Goal: Check status: Check status

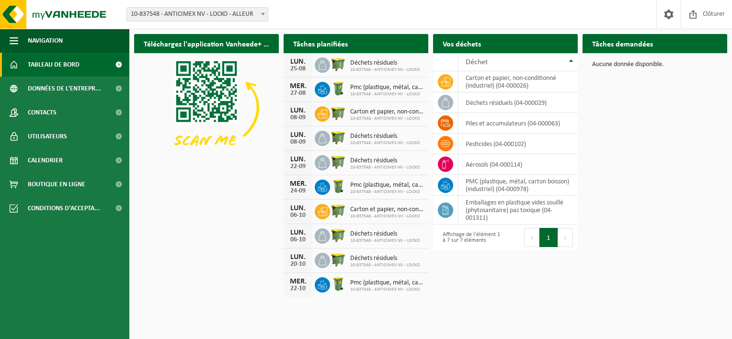
click at [685, 146] on div "Téléchargez l'application Vanheede+ maintenant! Cachez Tâches planifiées Consul…" at bounding box center [431, 164] width 598 height 271
click at [45, 68] on span "Tableau de bord" at bounding box center [54, 65] width 52 height 24
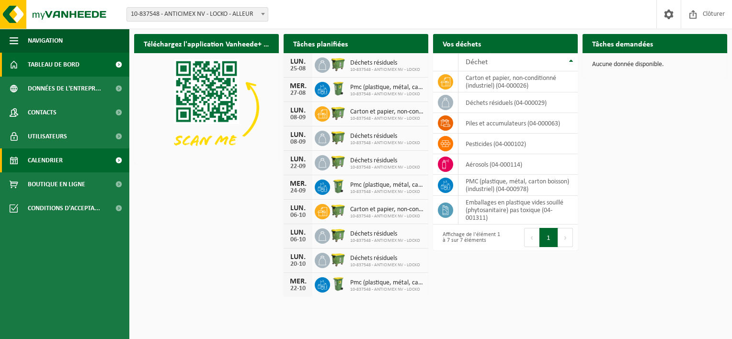
click at [38, 158] on span "Calendrier" at bounding box center [45, 160] width 35 height 24
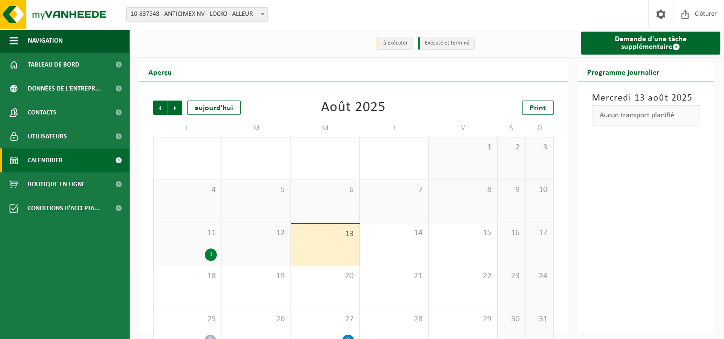
click at [213, 235] on span "11" at bounding box center [187, 233] width 58 height 11
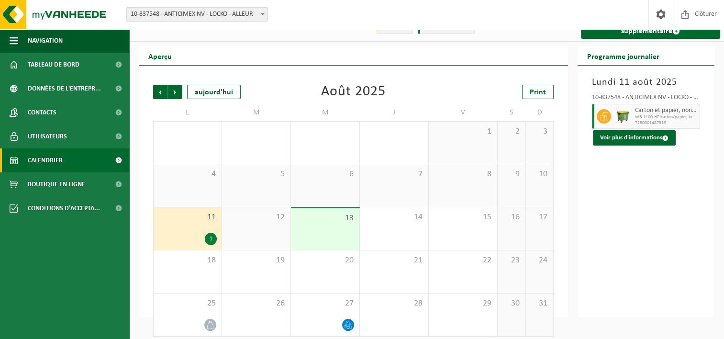
scroll to position [23, 0]
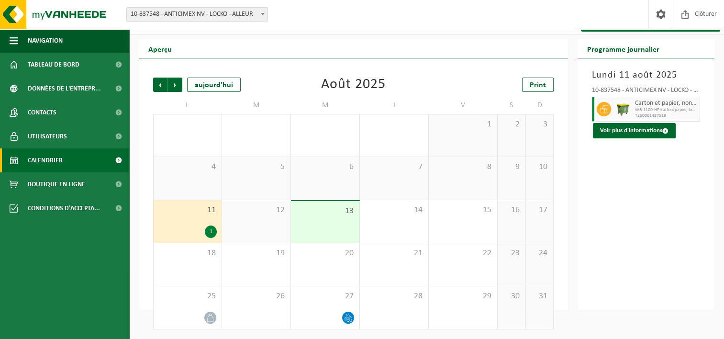
click at [197, 210] on span "11" at bounding box center [187, 210] width 58 height 11
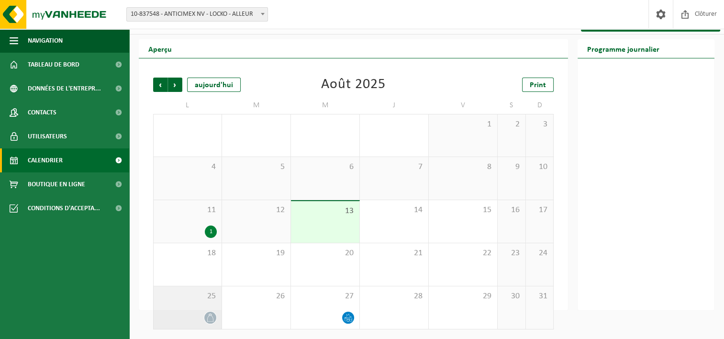
click at [186, 297] on span "25" at bounding box center [187, 296] width 58 height 11
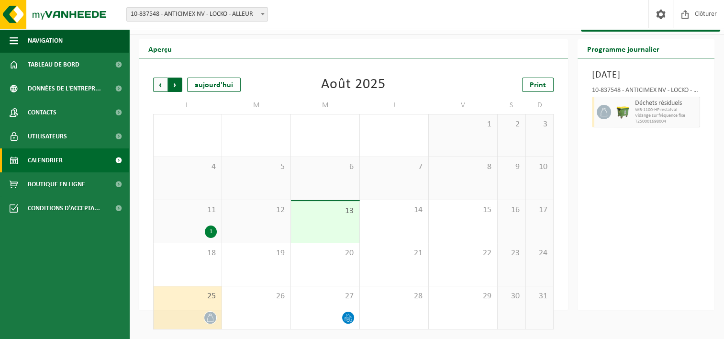
click at [163, 86] on span "Précédent" at bounding box center [160, 85] width 14 height 14
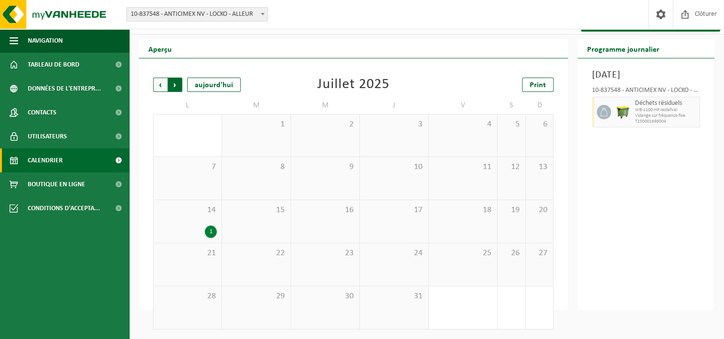
click at [161, 84] on span "Précédent" at bounding box center [160, 85] width 14 height 14
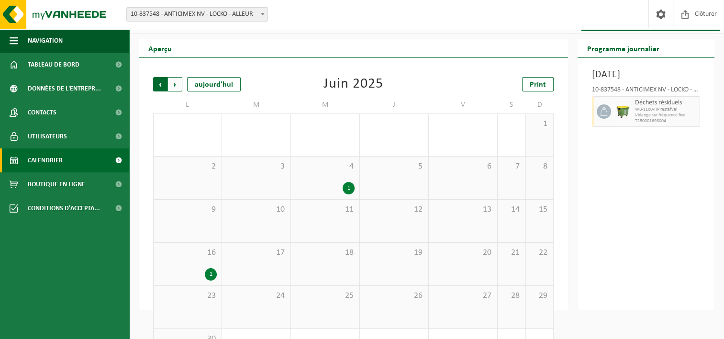
click at [176, 86] on span "Suivant" at bounding box center [175, 84] width 14 height 14
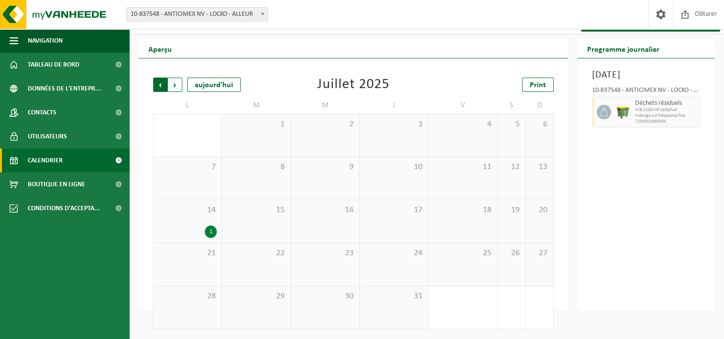
click at [178, 86] on span "Suivant" at bounding box center [175, 85] width 14 height 14
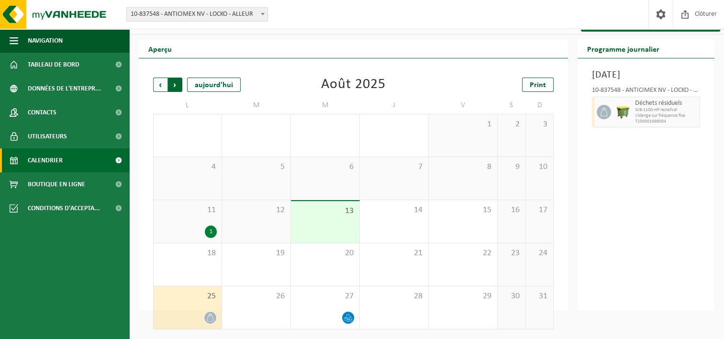
click at [161, 86] on span "Précédent" at bounding box center [160, 85] width 14 height 14
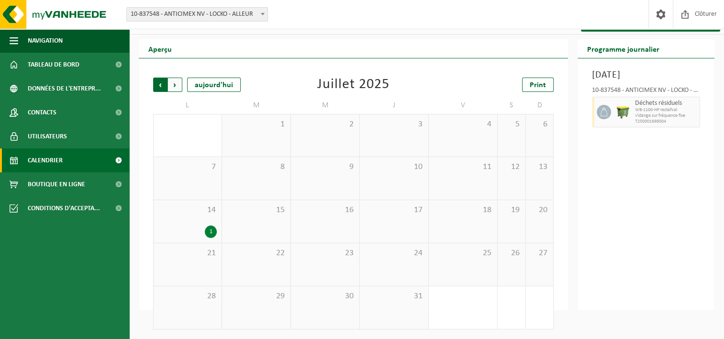
click at [181, 88] on span "Suivant" at bounding box center [175, 85] width 14 height 14
